Goal: Task Accomplishment & Management: Complete application form

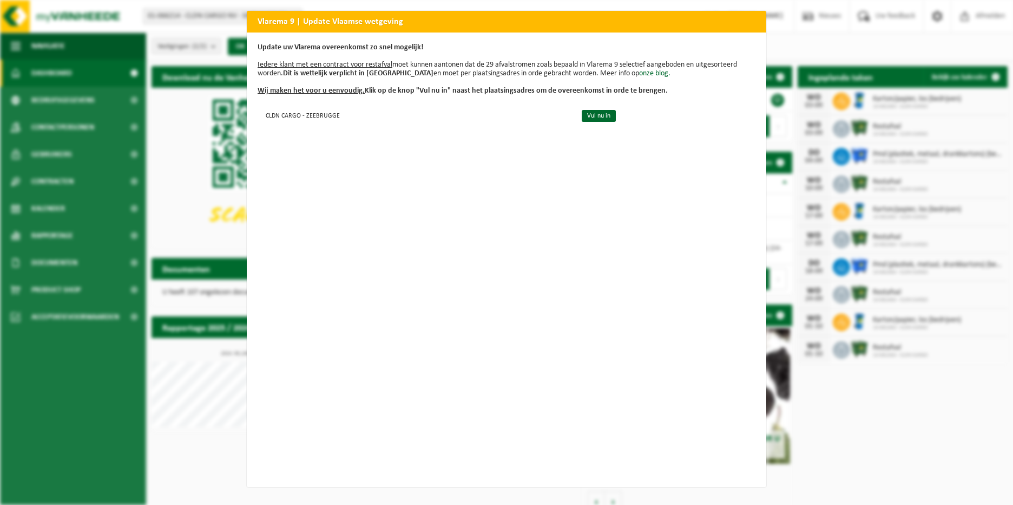
click at [403, 16] on h2 "Vlarema 9 | Update Vlaamse wetgeving" at bounding box center [507, 21] width 520 height 21
drag, startPoint x: 391, startPoint y: 204, endPoint x: 377, endPoint y: 178, distance: 30.0
click at [391, 204] on div "Update uw Vlarema overeenkomst zo snel mogelijk! Iedere klant met een contract …" at bounding box center [507, 259] width 520 height 454
click at [582, 112] on link "Vul nu in" at bounding box center [599, 116] width 34 height 12
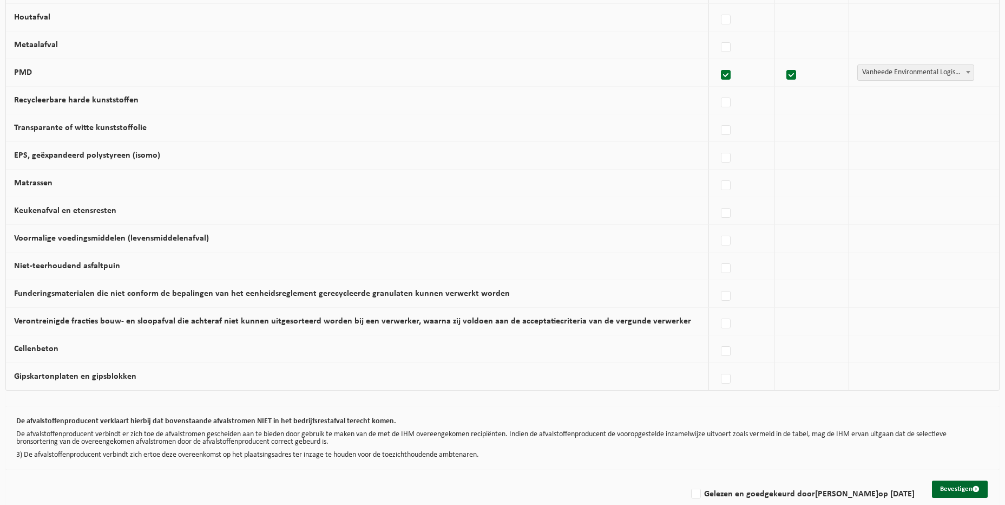
scroll to position [586, 0]
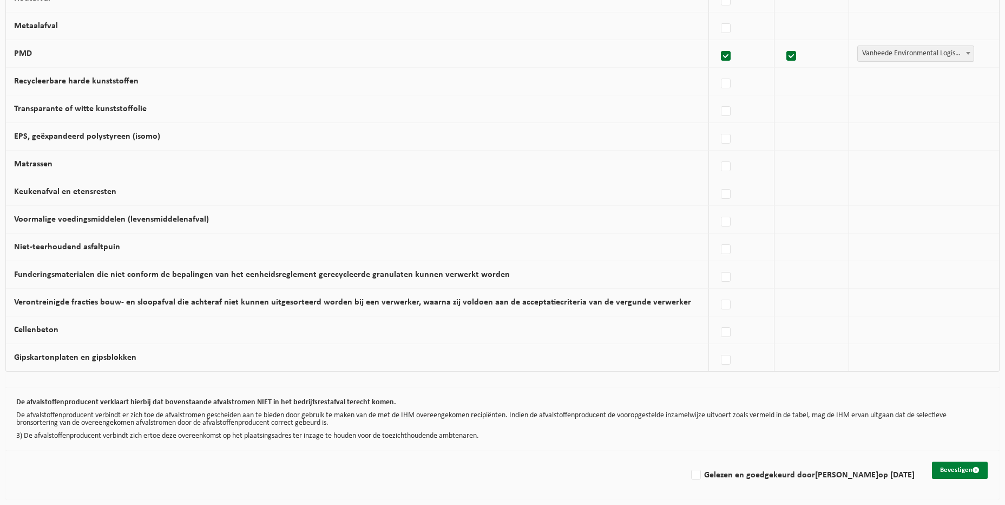
click at [961, 472] on button "Bevestigen" at bounding box center [960, 469] width 56 height 17
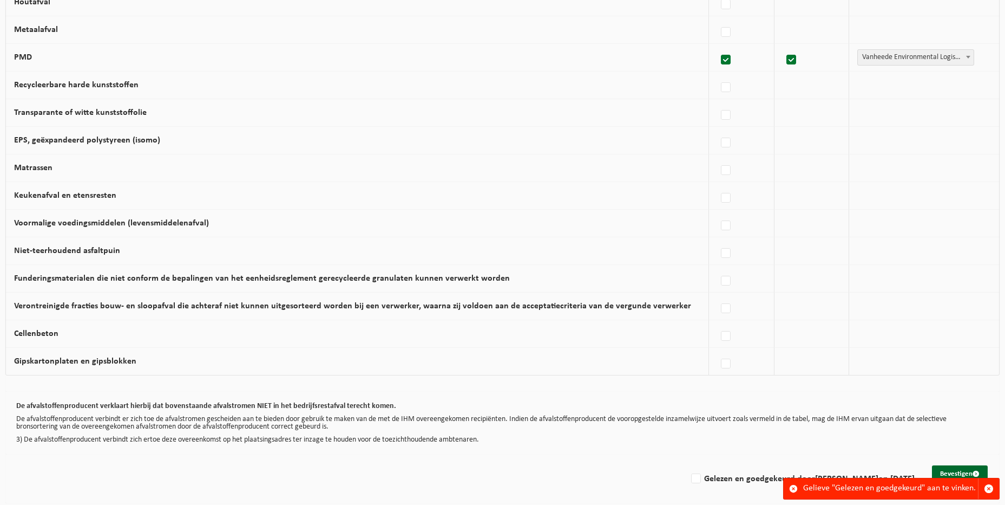
scroll to position [586, 0]
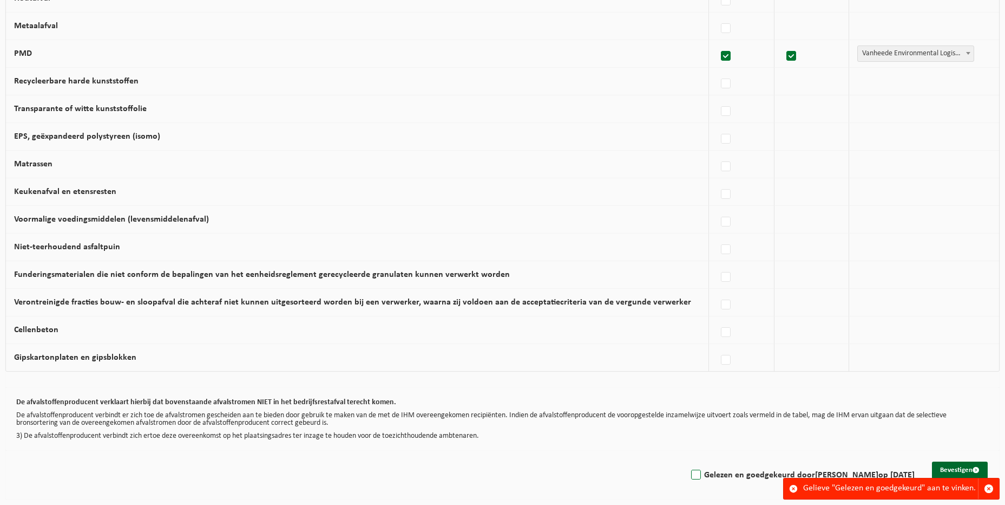
click at [705, 475] on label "Gelezen en goedgekeurd door [PERSON_NAME] op [DATE]" at bounding box center [802, 475] width 226 height 16
click at [688, 461] on input "Gelezen en goedgekeurd door Bart Clicteur op 28/08/25" at bounding box center [687, 461] width 1 height 1
checkbox input "true"
click at [955, 469] on button "Bevestigen" at bounding box center [960, 469] width 56 height 17
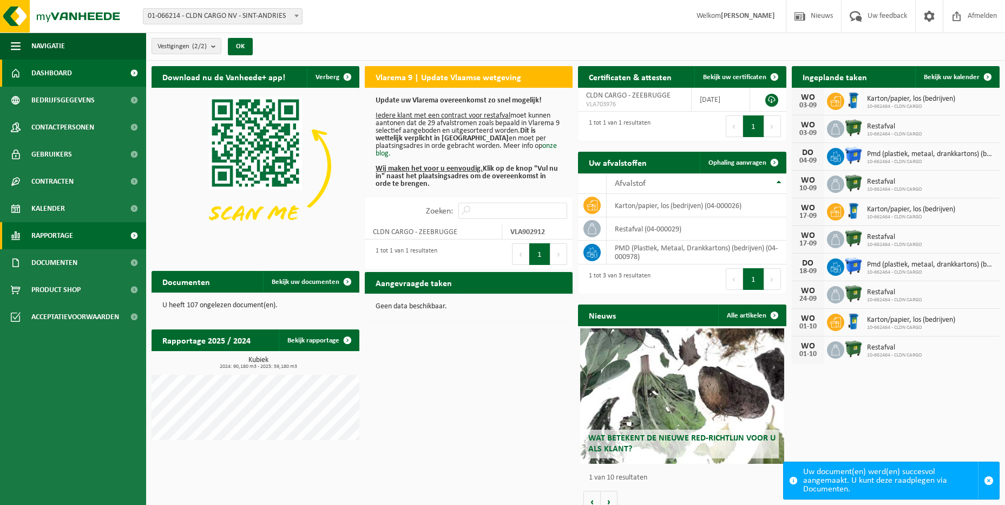
click at [75, 230] on link "Rapportage" at bounding box center [73, 235] width 146 height 27
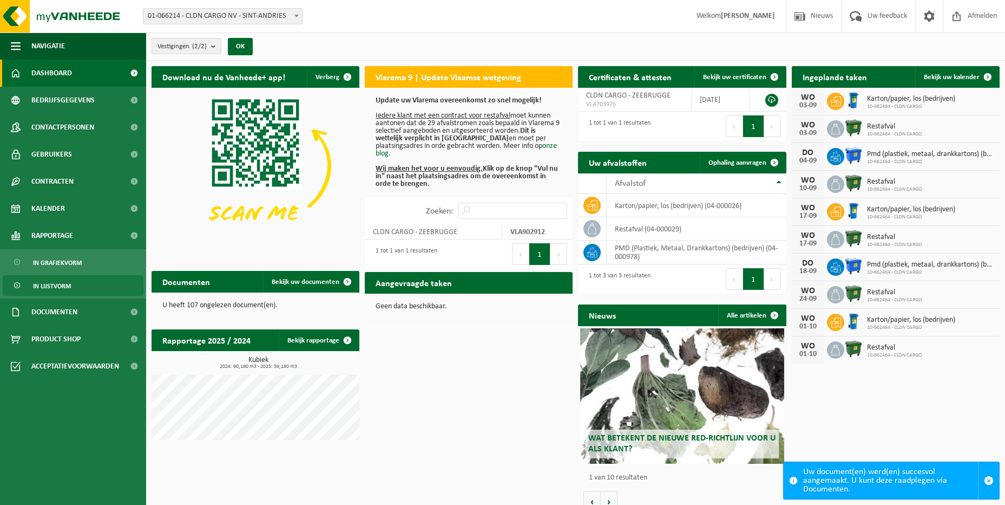
click at [66, 283] on span "In lijstvorm" at bounding box center [52, 286] width 38 height 21
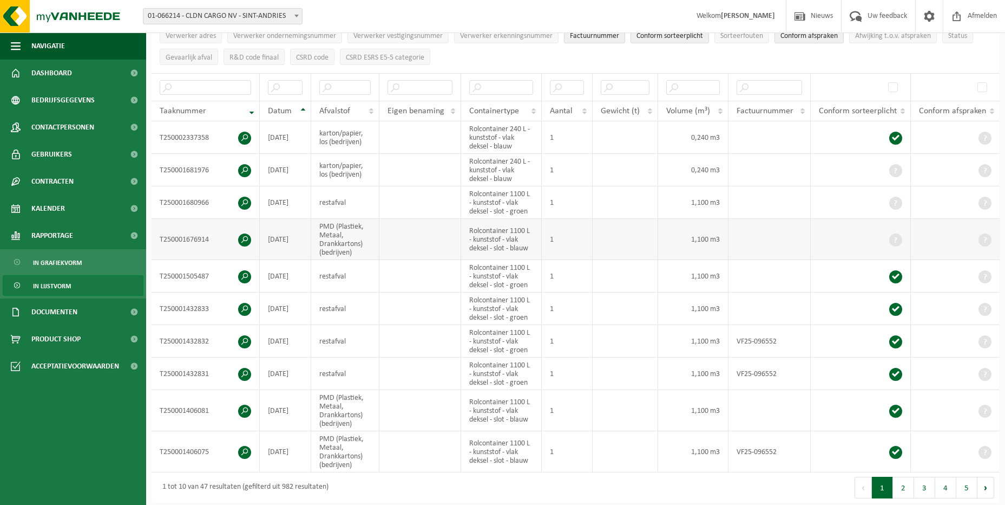
scroll to position [217, 0]
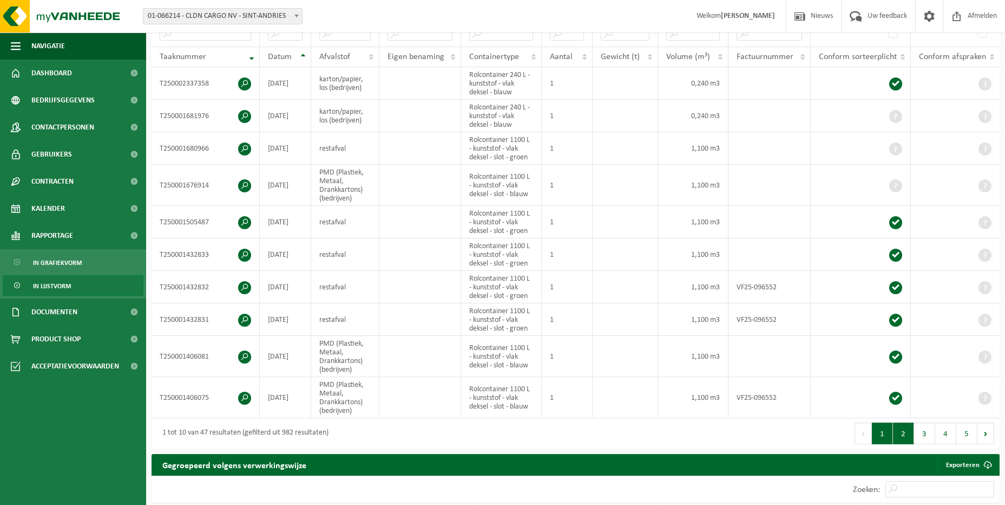
click at [906, 437] on button "2" at bounding box center [903, 433] width 21 height 22
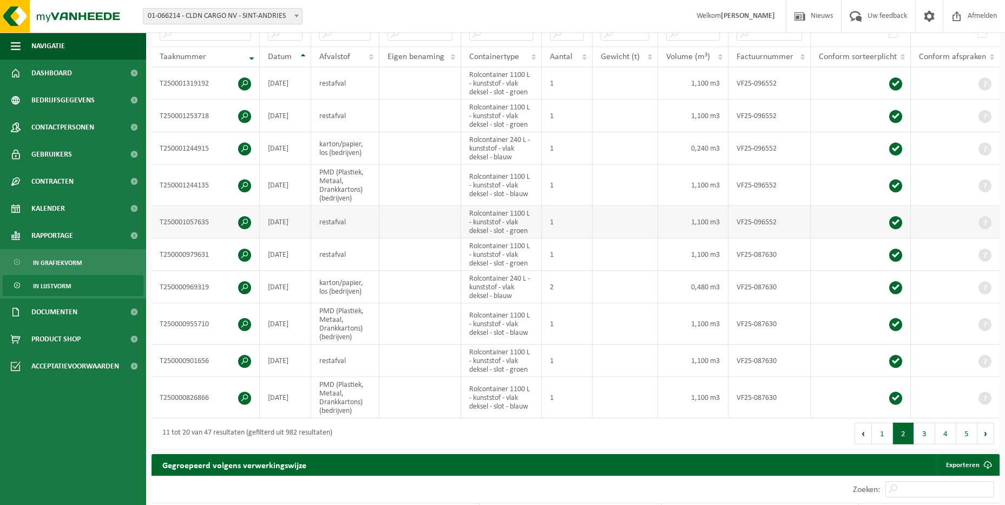
click at [390, 224] on td at bounding box center [420, 222] width 82 height 32
click at [332, 222] on td "restafval" at bounding box center [345, 222] width 68 height 32
drag, startPoint x: 349, startPoint y: 181, endPoint x: 351, endPoint y: 170, distance: 10.9
click at [350, 180] on td "PMD (Plastiek, Metaal, Drankkartons) (bedrijven)" at bounding box center [345, 185] width 68 height 41
click at [357, 146] on td "karton/papier, los (bedrijven)" at bounding box center [345, 148] width 68 height 32
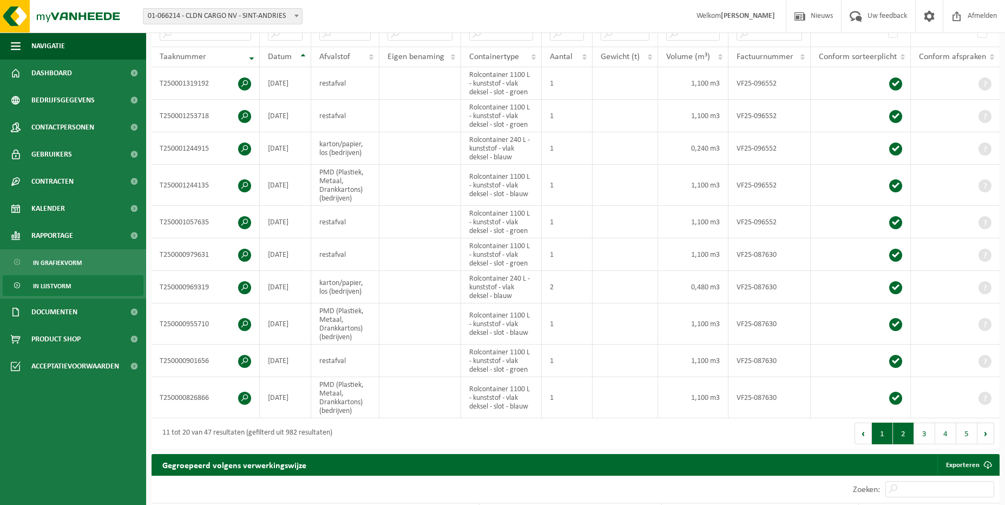
click at [885, 431] on button "1" at bounding box center [882, 433] width 21 height 22
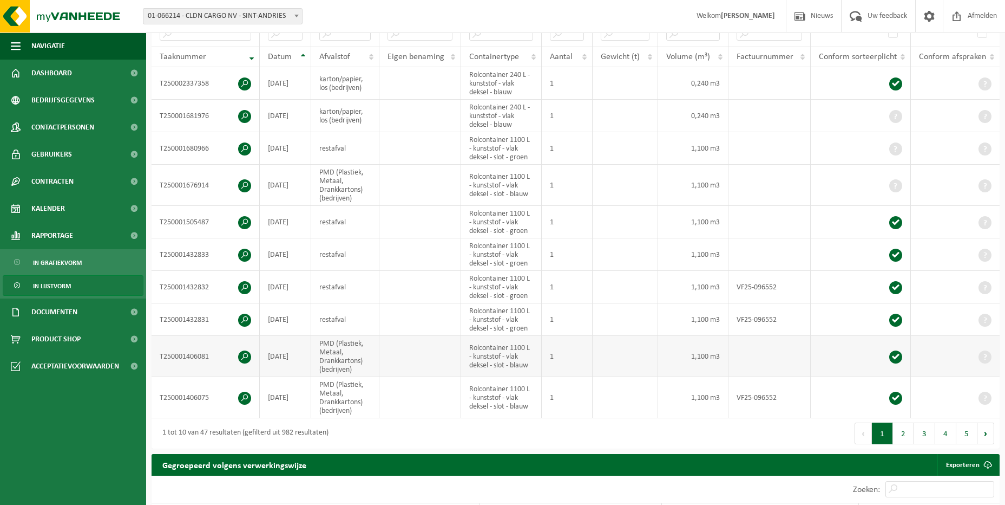
click at [345, 358] on td "PMD (Plastiek, Metaal, Drankkartons) (bedrijven)" at bounding box center [345, 356] width 68 height 41
click at [348, 320] on td "restafval" at bounding box center [345, 319] width 68 height 32
click at [906, 434] on button "2" at bounding box center [903, 433] width 21 height 22
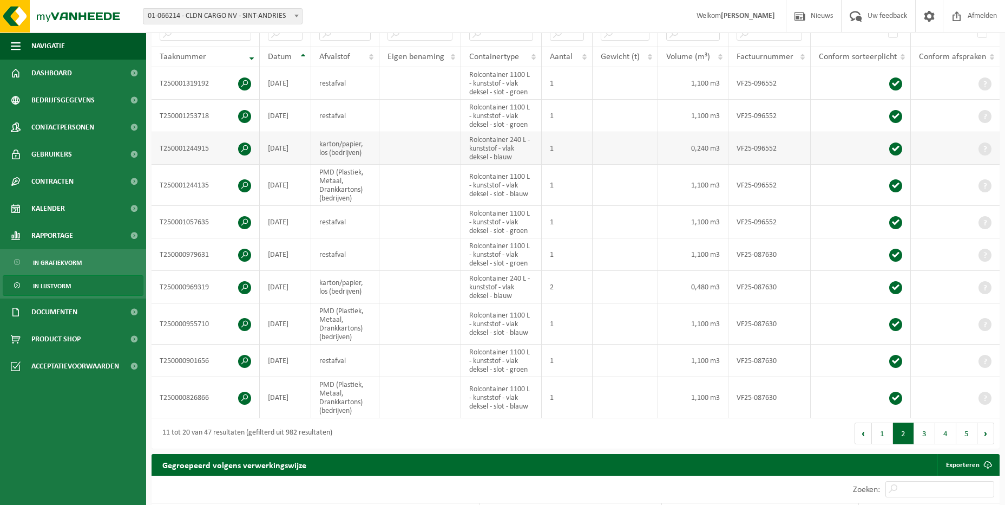
click at [440, 148] on td at bounding box center [420, 148] width 82 height 32
click at [891, 433] on button "1" at bounding box center [882, 433] width 21 height 22
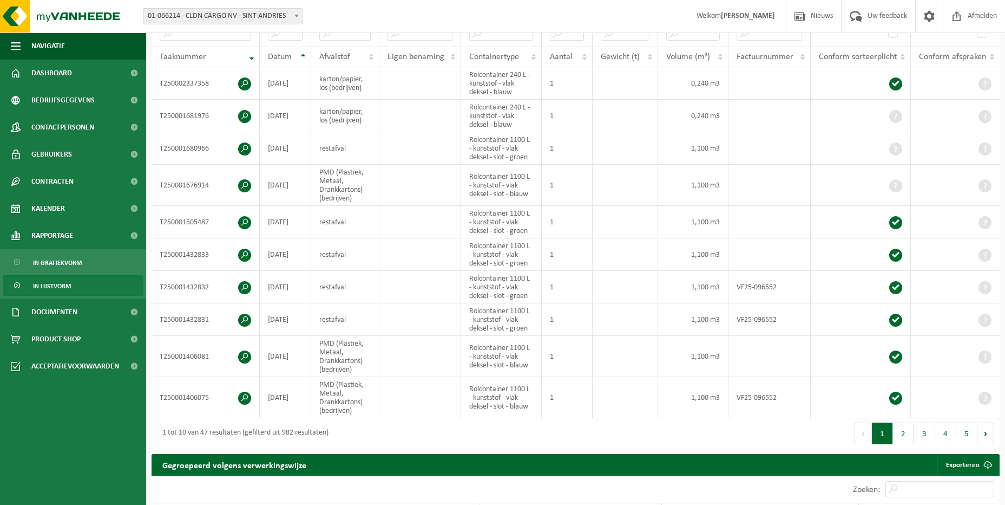
click at [904, 433] on button "2" at bounding box center [903, 433] width 21 height 22
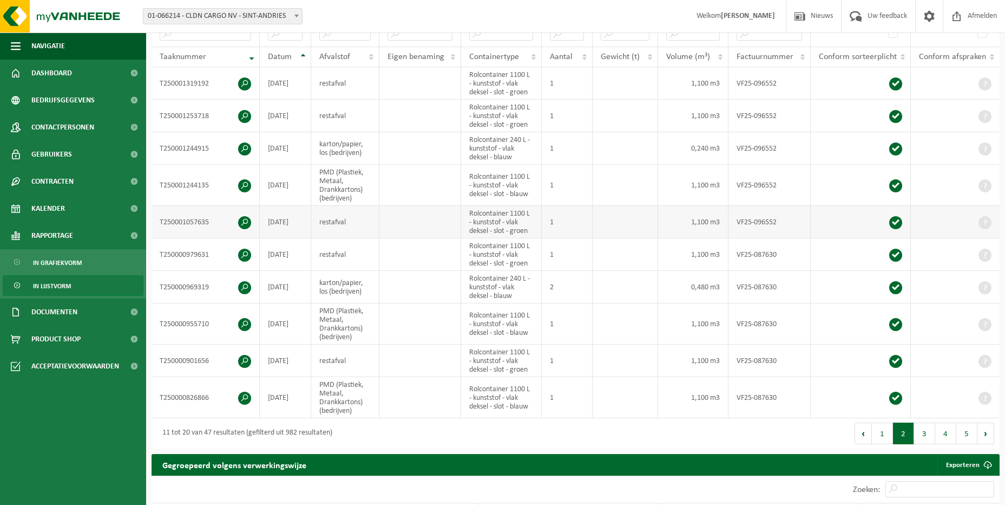
click at [353, 216] on td "restafval" at bounding box center [345, 222] width 68 height 32
click at [339, 114] on td "restafval" at bounding box center [345, 116] width 68 height 32
click at [345, 87] on td "restafval" at bounding box center [345, 83] width 68 height 32
click at [878, 430] on button "1" at bounding box center [882, 433] width 21 height 22
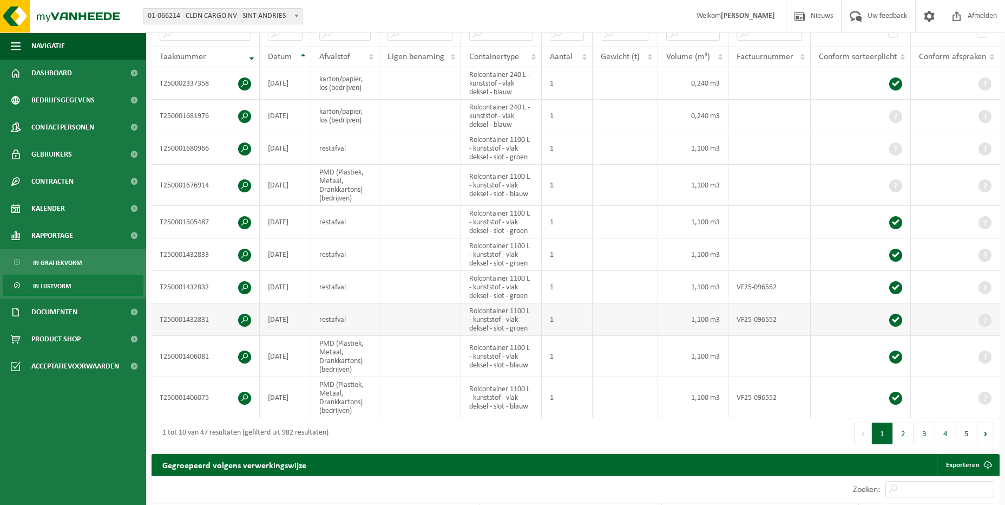
click at [362, 315] on td "restafval" at bounding box center [345, 319] width 68 height 32
click at [364, 285] on td "restafval" at bounding box center [345, 287] width 68 height 32
click at [902, 437] on button "2" at bounding box center [903, 433] width 21 height 22
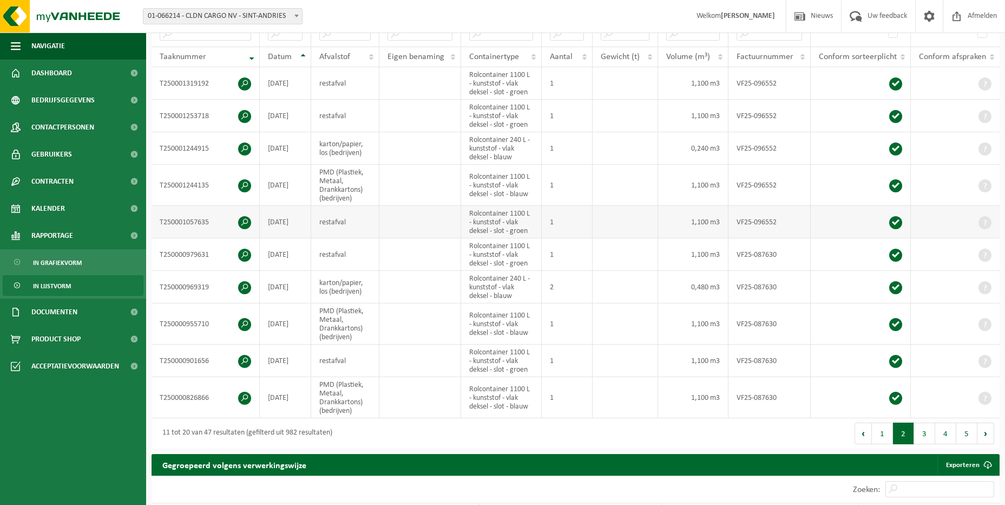
click at [345, 213] on td "restafval" at bounding box center [345, 222] width 68 height 32
drag, startPoint x: 345, startPoint y: 213, endPoint x: 316, endPoint y: 186, distance: 39.8
click at [316, 186] on td "PMD (Plastiek, Metaal, Drankkartons) (bedrijven)" at bounding box center [345, 185] width 68 height 41
drag, startPoint x: 881, startPoint y: 430, endPoint x: 865, endPoint y: 424, distance: 18.0
click at [881, 431] on button "1" at bounding box center [882, 433] width 21 height 22
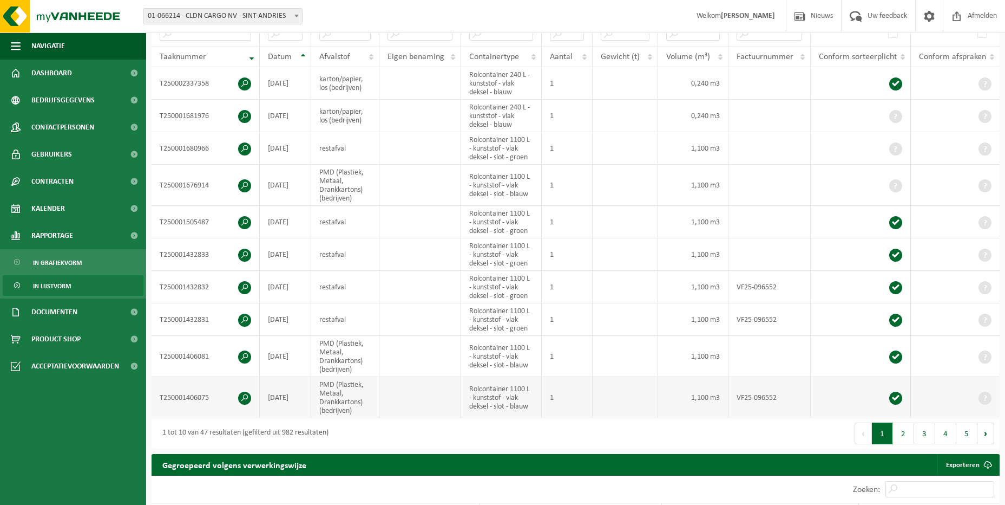
click at [340, 397] on td "PMD (Plastiek, Metaal, Drankkartons) (bedrijven)" at bounding box center [345, 397] width 68 height 41
click at [911, 425] on button "2" at bounding box center [903, 433] width 21 height 22
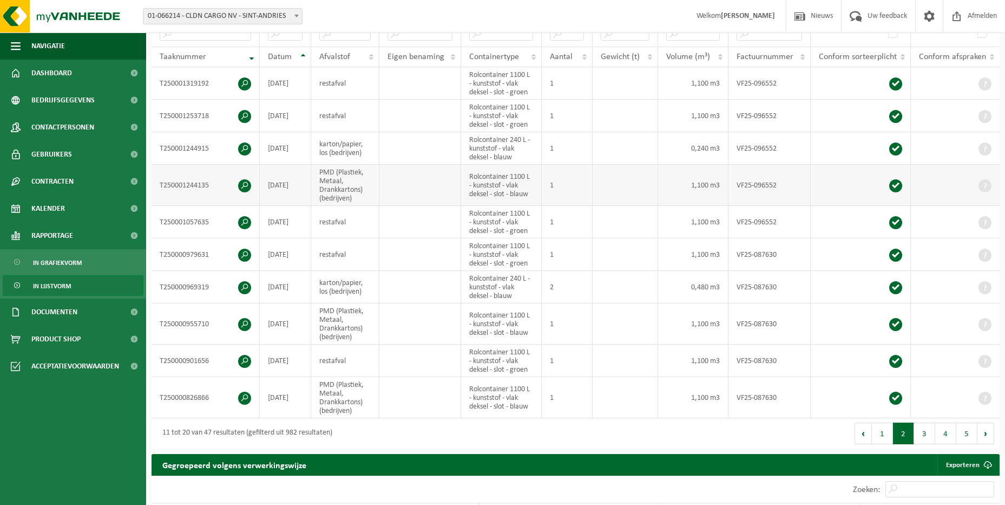
click at [342, 183] on td "PMD (Plastiek, Metaal, Drankkartons) (bedrijven)" at bounding box center [345, 185] width 68 height 41
click at [886, 441] on button "1" at bounding box center [882, 433] width 21 height 22
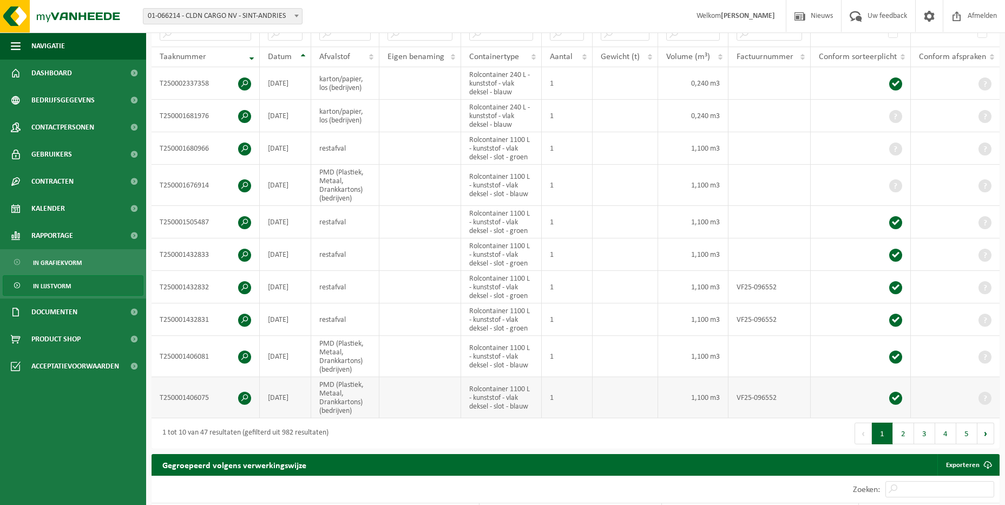
click at [361, 404] on td "PMD (Plastiek, Metaal, Drankkartons) (bedrijven)" at bounding box center [345, 397] width 68 height 41
click at [352, 363] on td "PMD (Plastiek, Metaal, Drankkartons) (bedrijven)" at bounding box center [345, 356] width 68 height 41
